Goal: Transaction & Acquisition: Purchase product/service

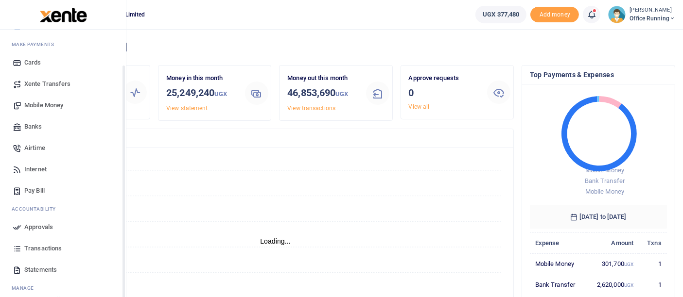
scroll to position [70, 0]
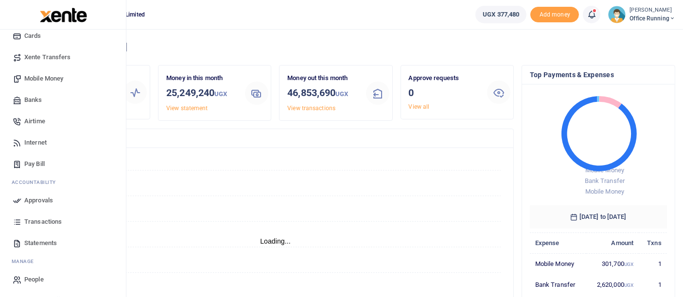
click at [51, 223] on span "Transactions" at bounding box center [42, 222] width 37 height 10
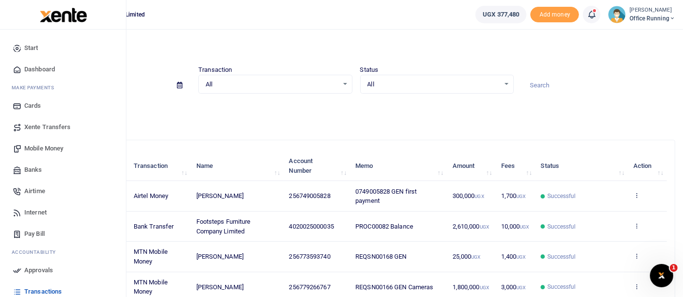
click at [42, 150] on span "Mobile Money" at bounding box center [43, 149] width 39 height 10
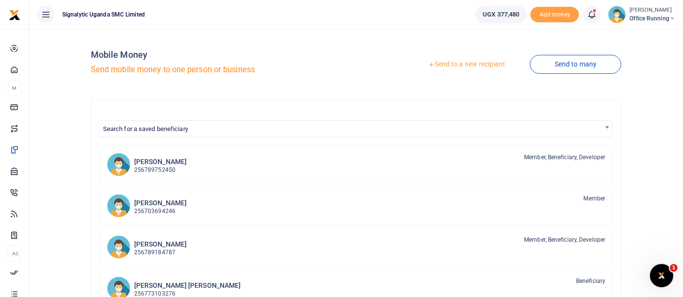
click at [466, 63] on link "Send to a new recipient" at bounding box center [466, 64] width 127 height 17
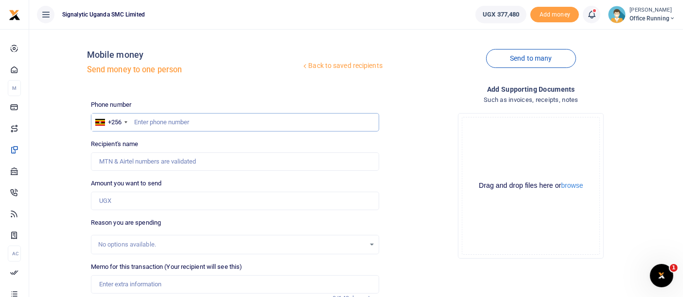
click at [201, 122] on input "text" at bounding box center [235, 122] width 288 height 18
type input "0765974574"
type input "Lucas Artnur Gerard Maugin"
type input "0765974574"
click at [138, 207] on input "Amount you want to send" at bounding box center [235, 201] width 288 height 18
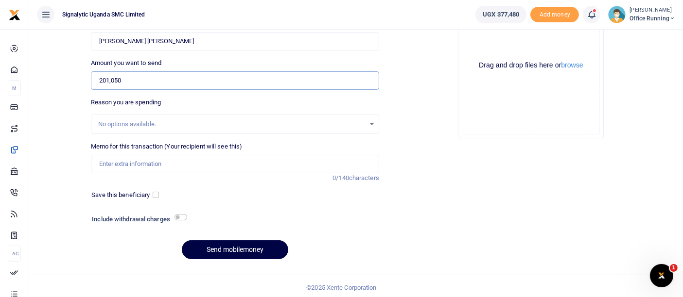
scroll to position [122, 0]
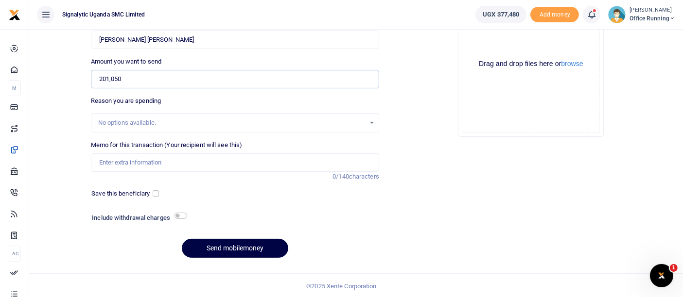
type input "201,050"
click at [129, 160] on input "Memo for this transaction (Your recipient will see this)" at bounding box center [235, 163] width 288 height 18
click at [131, 164] on input "Memo for this transaction (Your recipient will see this)" at bounding box center [235, 163] width 288 height 18
paste input "REQSN00172"
type input "REQSN00172 GEN"
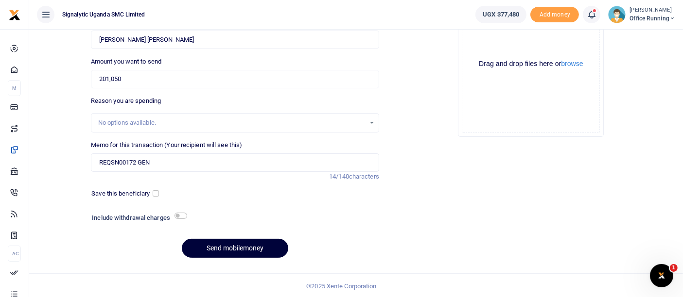
click at [254, 240] on button "Send mobilemoney" at bounding box center [235, 248] width 106 height 19
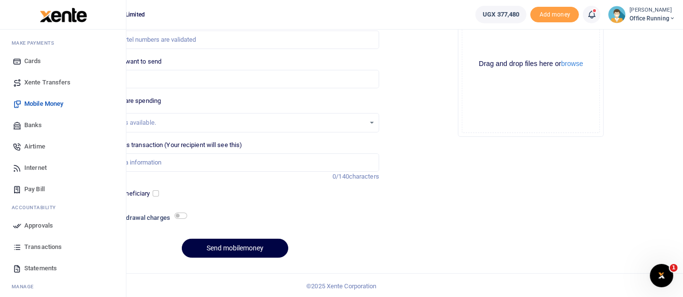
scroll to position [70, 0]
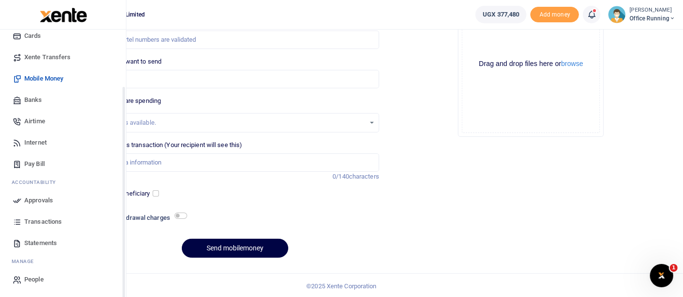
click at [31, 203] on span "Approvals" at bounding box center [38, 201] width 29 height 10
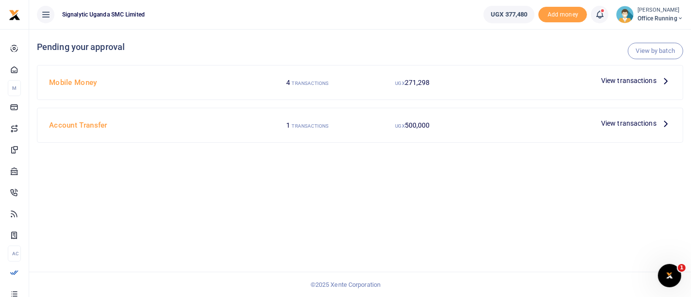
click at [615, 77] on span "View transactions" at bounding box center [628, 80] width 55 height 11
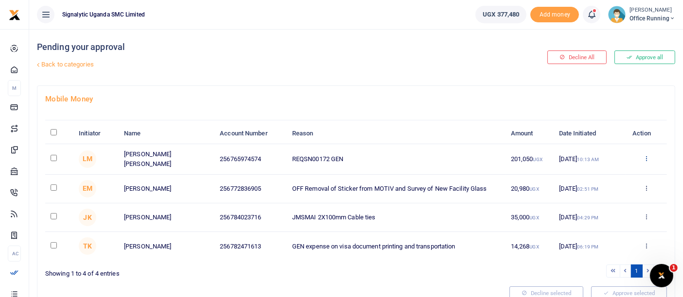
click at [645, 157] on icon at bounding box center [646, 158] width 6 height 7
click at [616, 172] on link "Approve" at bounding box center [610, 174] width 77 height 14
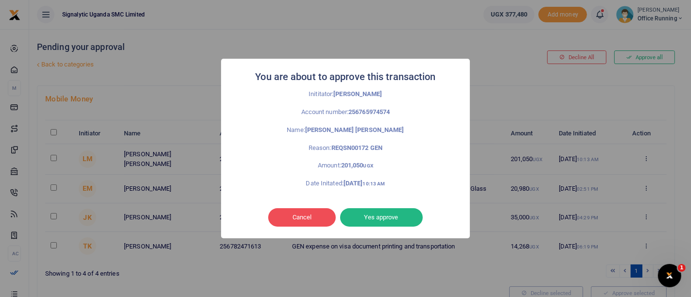
drag, startPoint x: 368, startPoint y: 220, endPoint x: 414, endPoint y: 213, distance: 46.7
click at [368, 220] on button "Yes approve" at bounding box center [381, 217] width 83 height 18
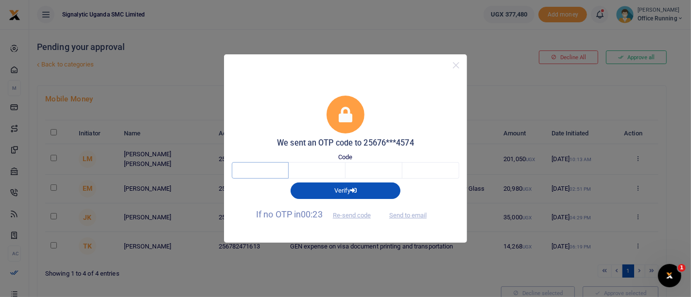
click at [259, 172] on input "text" at bounding box center [260, 170] width 57 height 17
type input "1"
type input "9"
type input "0"
type input "4"
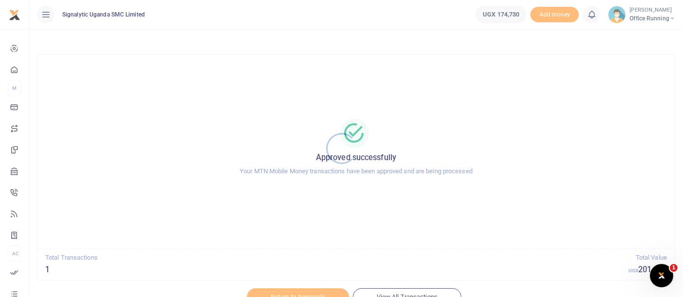
scroll to position [44, 0]
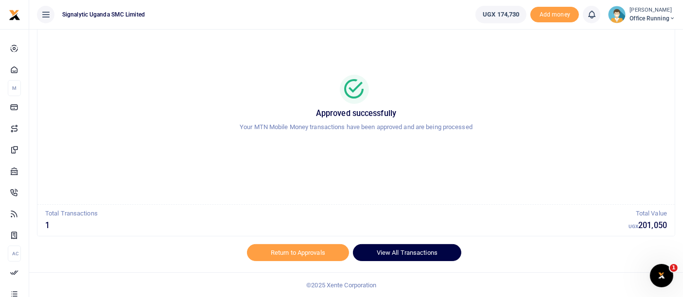
click at [398, 249] on link "View All Transactions" at bounding box center [407, 252] width 108 height 17
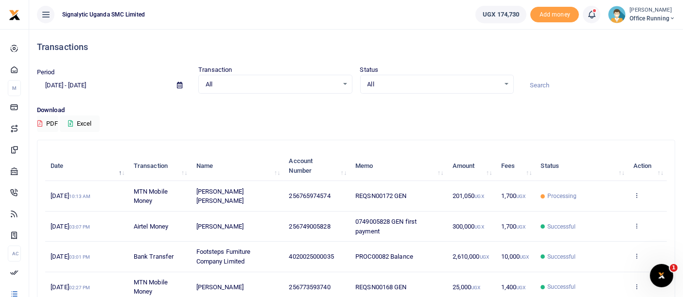
click at [640, 198] on td "View details Send again" at bounding box center [647, 196] width 39 height 30
click at [634, 199] on td "View details Send again" at bounding box center [647, 196] width 39 height 30
click at [635, 199] on td "View details Send again" at bounding box center [647, 196] width 39 height 30
click at [638, 196] on icon at bounding box center [636, 195] width 6 height 7
click at [611, 208] on link "View details" at bounding box center [601, 212] width 77 height 14
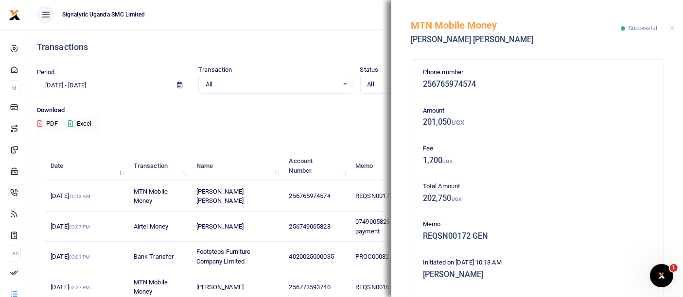
click at [325, 120] on div "Download PDF Excel" at bounding box center [356, 118] width 638 height 27
click at [672, 28] on button "Close" at bounding box center [672, 28] width 6 height 6
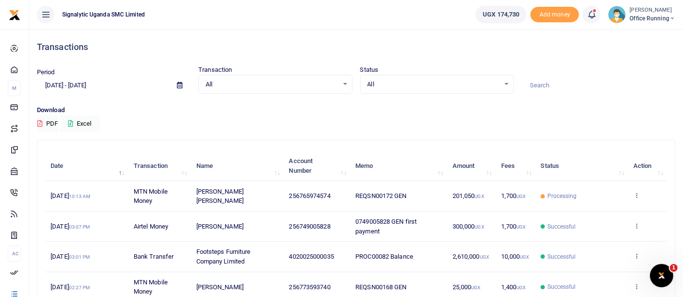
click at [637, 6] on small "[PERSON_NAME]" at bounding box center [652, 10] width 46 height 8
click at [639, 32] on link "Switch accounts" at bounding box center [637, 36] width 77 height 14
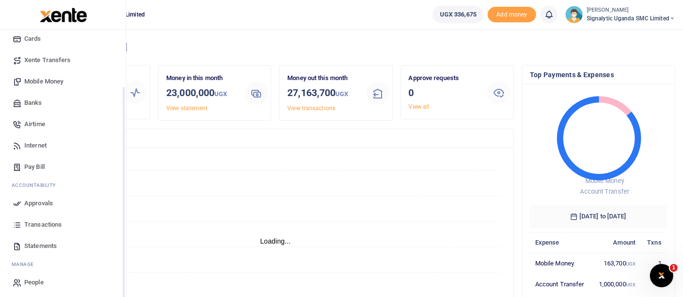
scroll to position [70, 0]
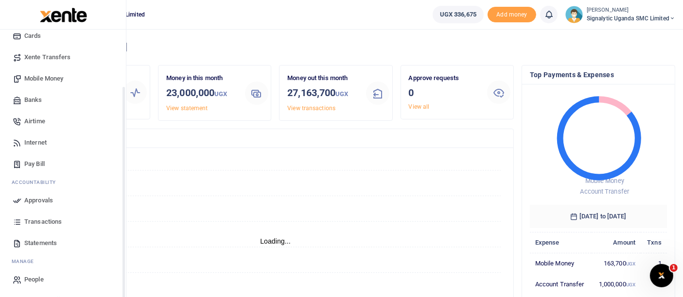
click at [57, 219] on span "Transactions" at bounding box center [42, 222] width 37 height 10
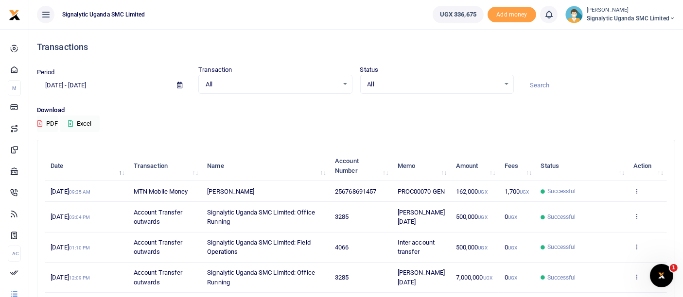
scroll to position [54, 0]
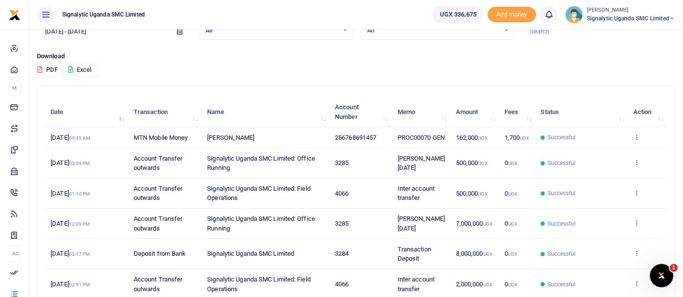
click at [628, 20] on span "Signalytic Uganda SMC Limited" at bounding box center [630, 18] width 88 height 9
click at [492, 74] on div "Download PDF Excel" at bounding box center [356, 64] width 638 height 27
click at [616, 23] on span "Signalytic Uganda SMC Limited" at bounding box center [630, 18] width 88 height 9
click at [635, 34] on link "Switch accounts" at bounding box center [638, 36] width 77 height 14
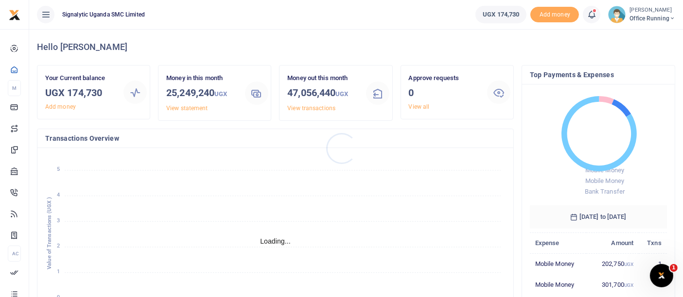
scroll to position [8, 8]
